Goal: Information Seeking & Learning: Understand process/instructions

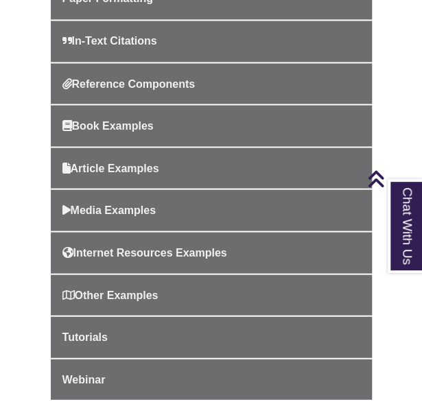
scroll to position [566, 0]
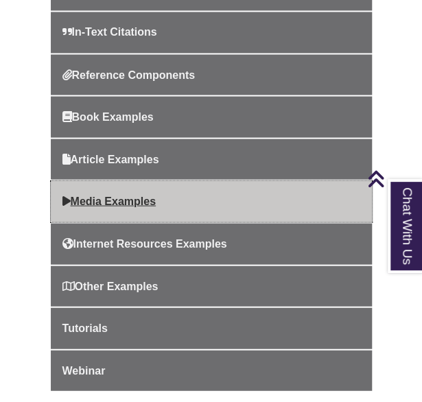
click at [155, 195] on span "Media Examples" at bounding box center [109, 201] width 94 height 12
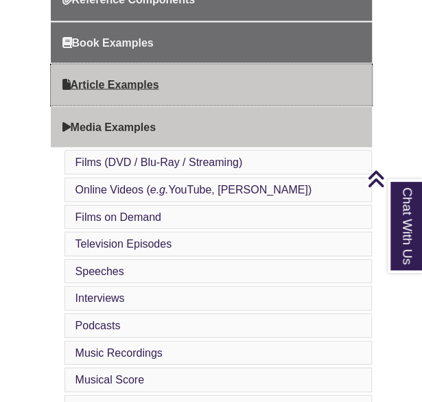
scroll to position [613, 0]
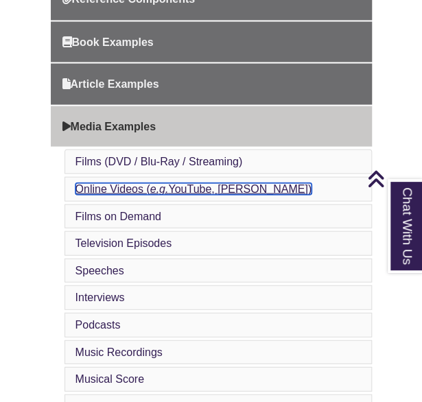
click at [132, 189] on link "Online Videos ( e.g. YouTube, TED)" at bounding box center [194, 189] width 236 height 12
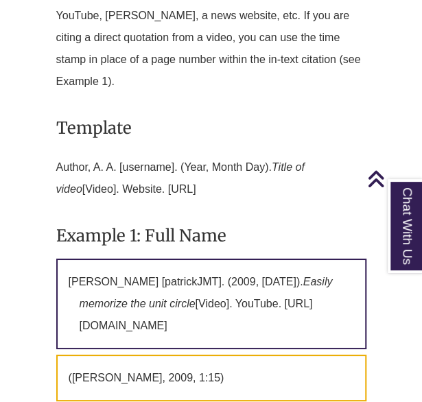
scroll to position [2306, 0]
